Goal: Navigation & Orientation: Find specific page/section

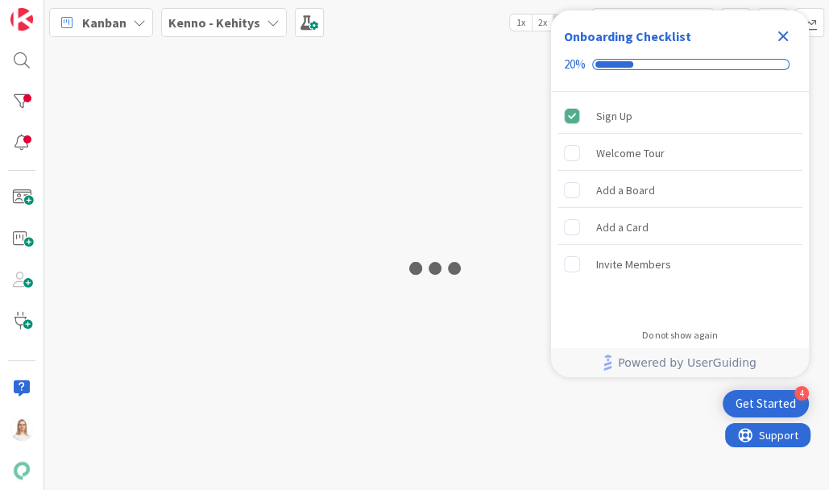
click at [784, 32] on icon "Close Checklist" at bounding box center [782, 36] width 19 height 19
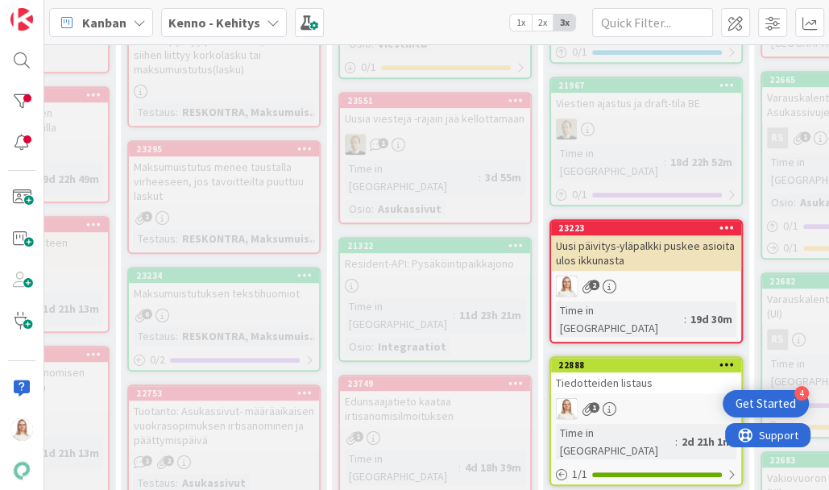
scroll to position [667, 193]
click at [665, 359] on div "22888" at bounding box center [648, 364] width 183 height 11
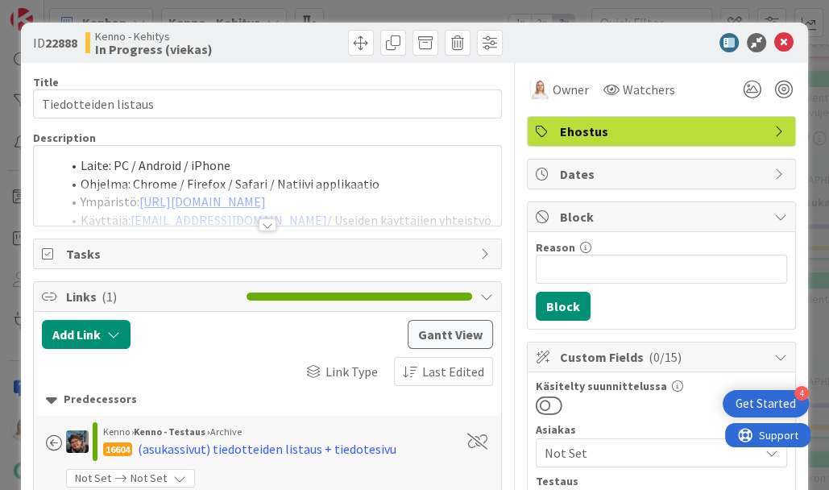
click at [266, 225] on div at bounding box center [268, 224] width 18 height 13
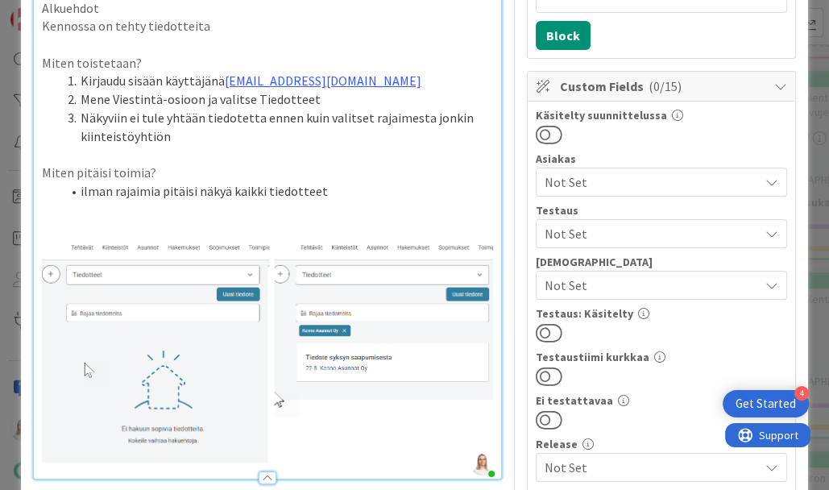
scroll to position [271, 0]
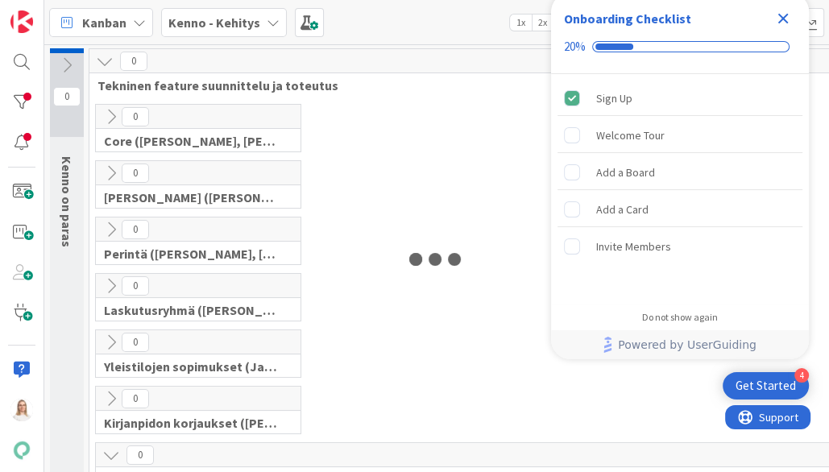
click at [784, 19] on icon "Close Checklist" at bounding box center [783, 19] width 10 height 10
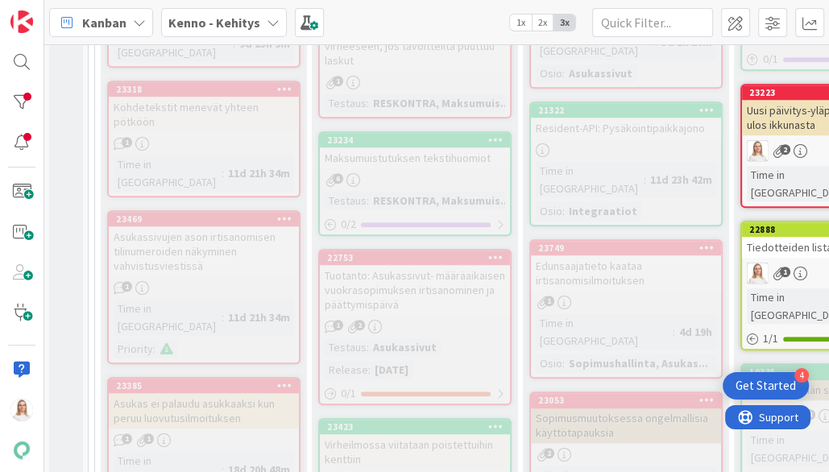
scroll to position [894, 1]
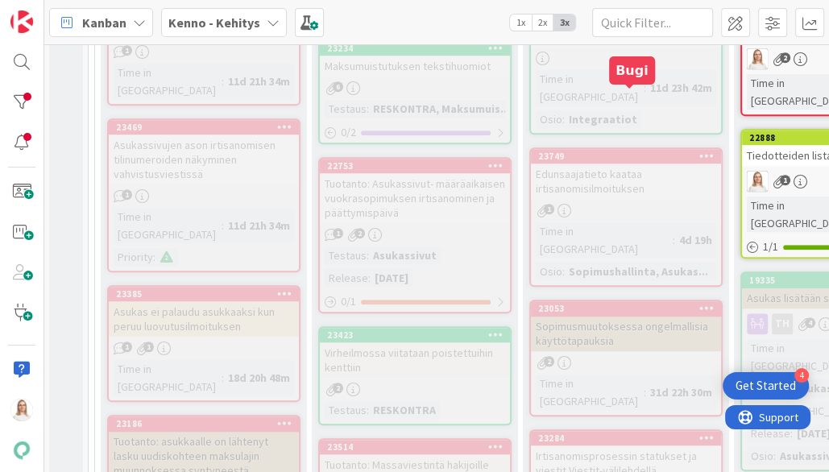
click at [609, 151] on div "23749" at bounding box center [629, 156] width 183 height 11
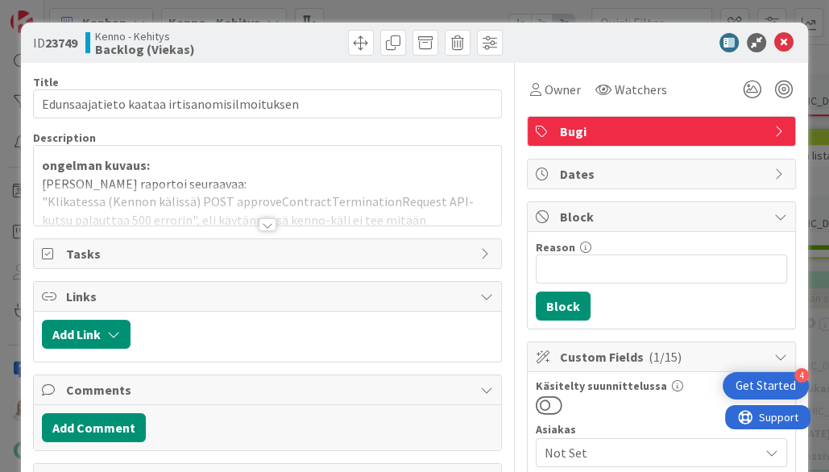
click at [262, 221] on div at bounding box center [268, 224] width 18 height 13
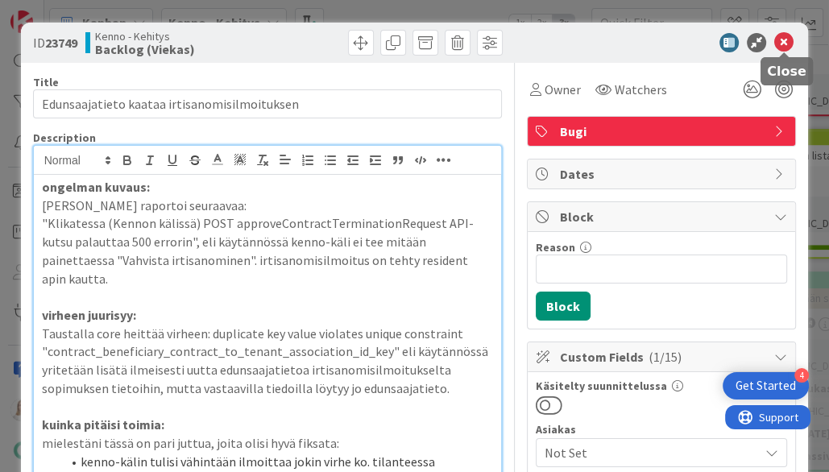
click at [786, 35] on icon at bounding box center [783, 42] width 19 height 19
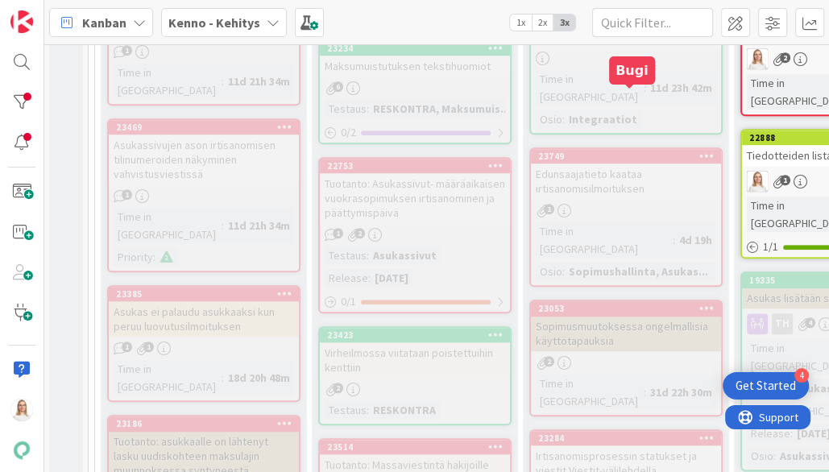
click at [638, 151] on div "23749" at bounding box center [629, 156] width 183 height 11
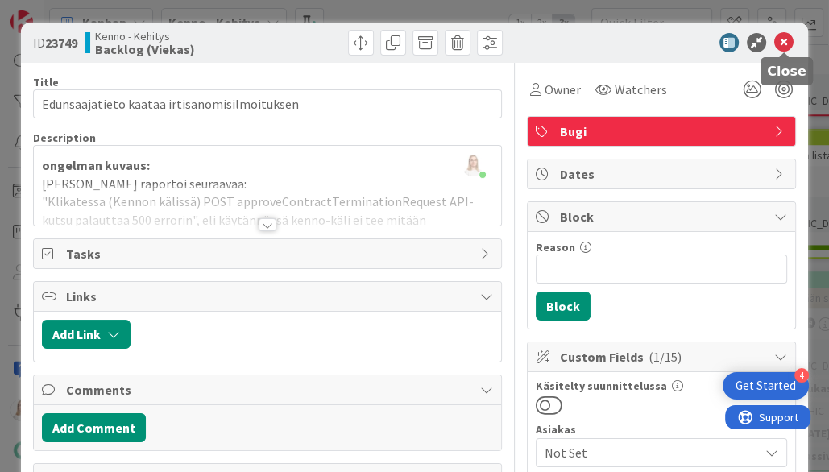
click at [779, 46] on icon at bounding box center [783, 42] width 19 height 19
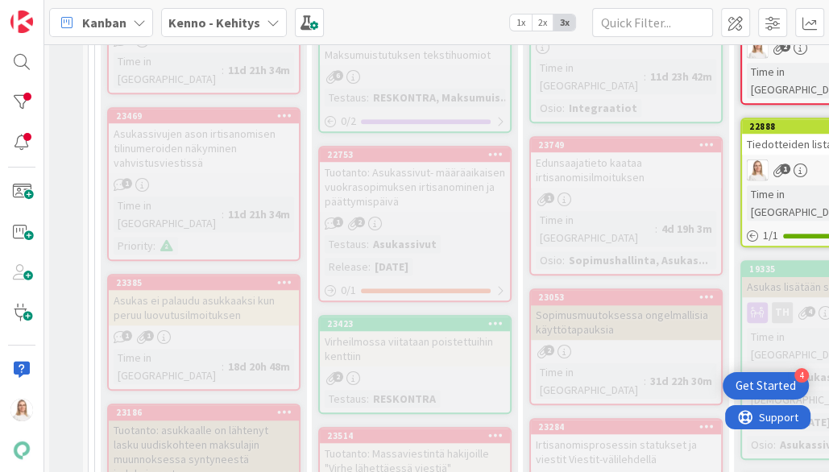
scroll to position [905, 1]
click at [625, 139] on div "23749" at bounding box center [629, 144] width 183 height 11
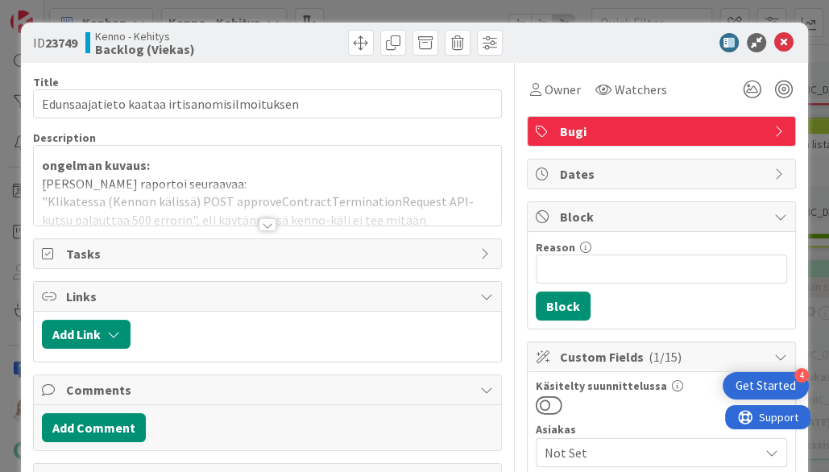
click at [271, 220] on div at bounding box center [268, 224] width 18 height 13
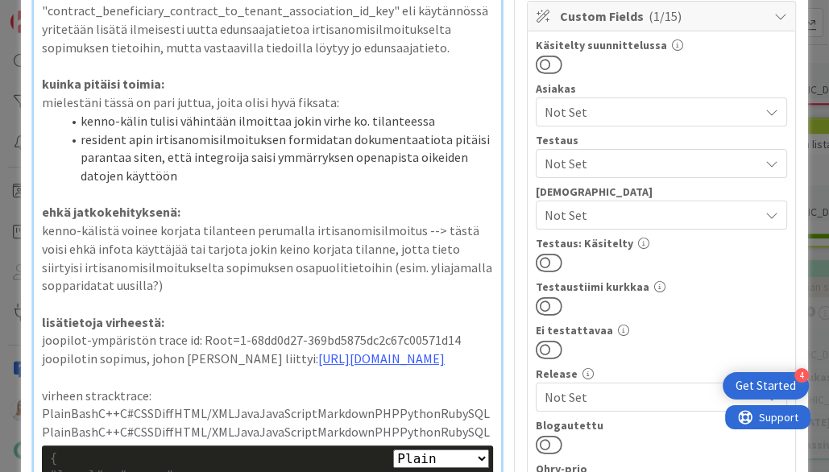
scroll to position [159, 0]
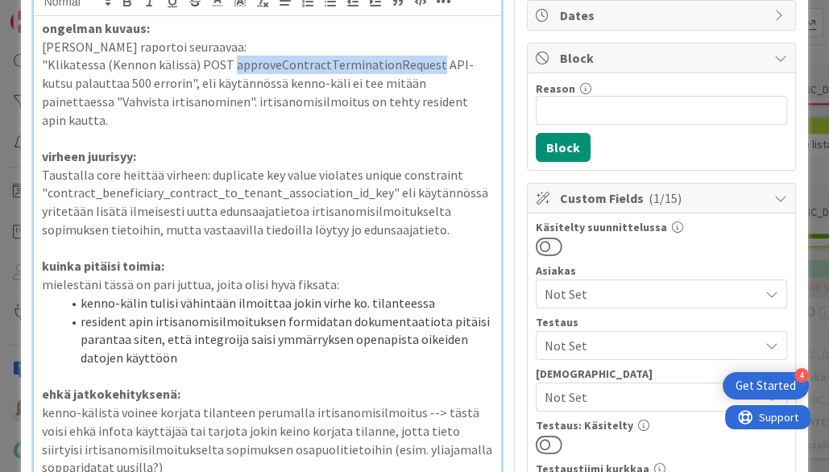
drag, startPoint x: 230, startPoint y: 61, endPoint x: 427, endPoint y: 58, distance: 197.4
click at [427, 58] on p ""Klikatessa (Kennon kälissä) POST approveContractTerminationRequest API-kutsu p…" at bounding box center [268, 92] width 452 height 73
copy p "approveContractTerminationRequest"
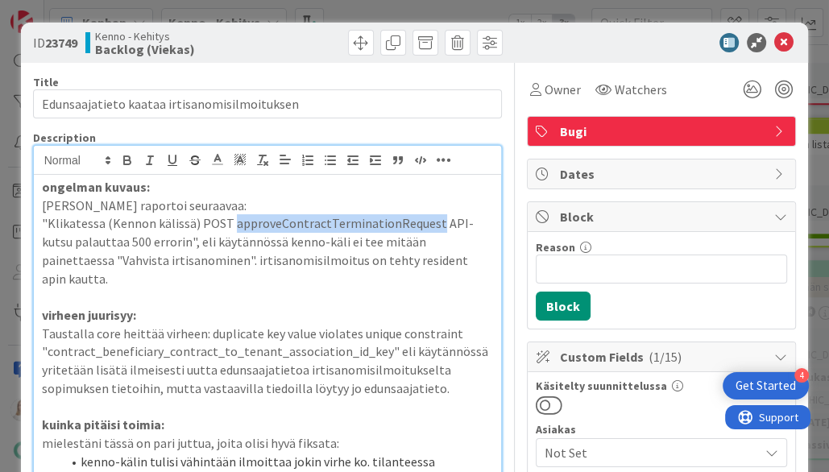
scroll to position [0, 0]
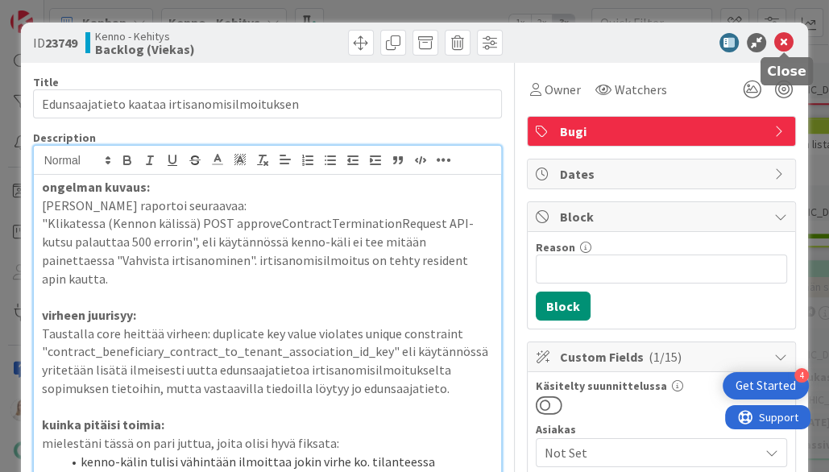
click at [784, 44] on icon at bounding box center [783, 42] width 19 height 19
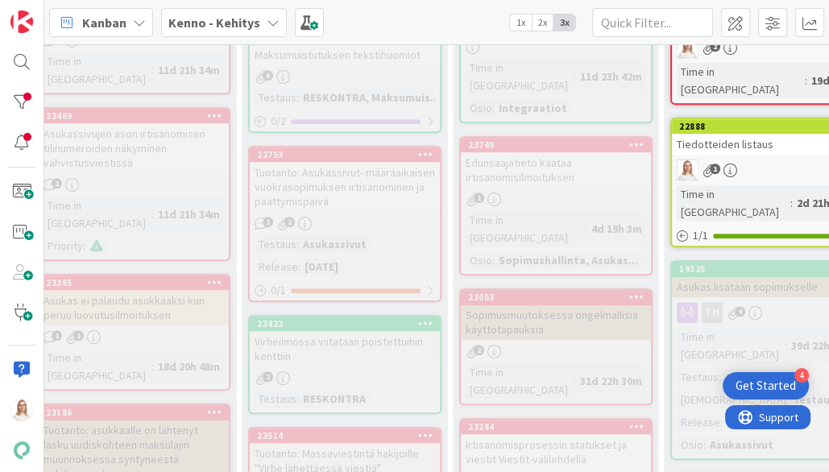
scroll to position [905, 72]
